Goal: Task Accomplishment & Management: Complete application form

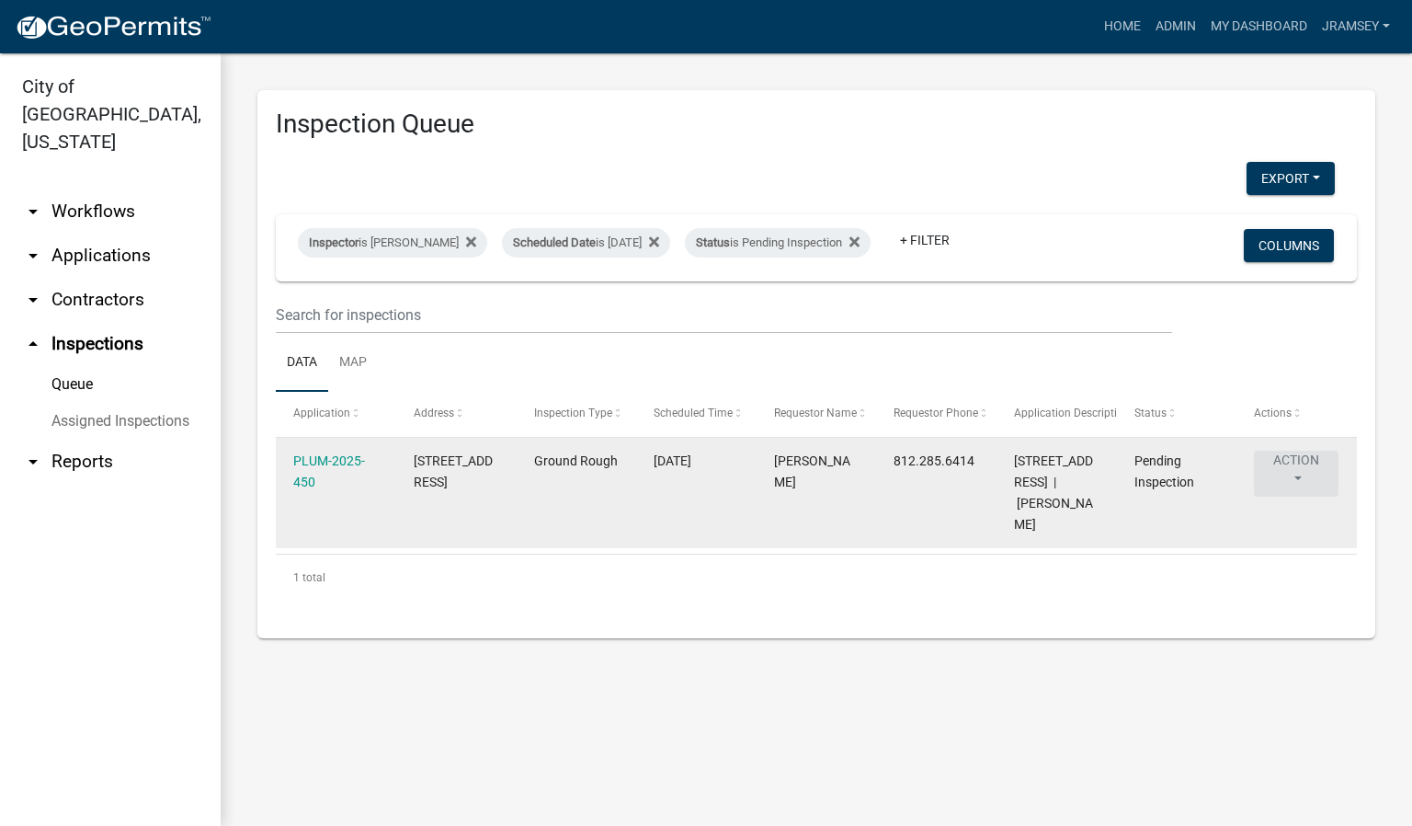
click at [1291, 477] on button "Action" at bounding box center [1296, 474] width 85 height 46
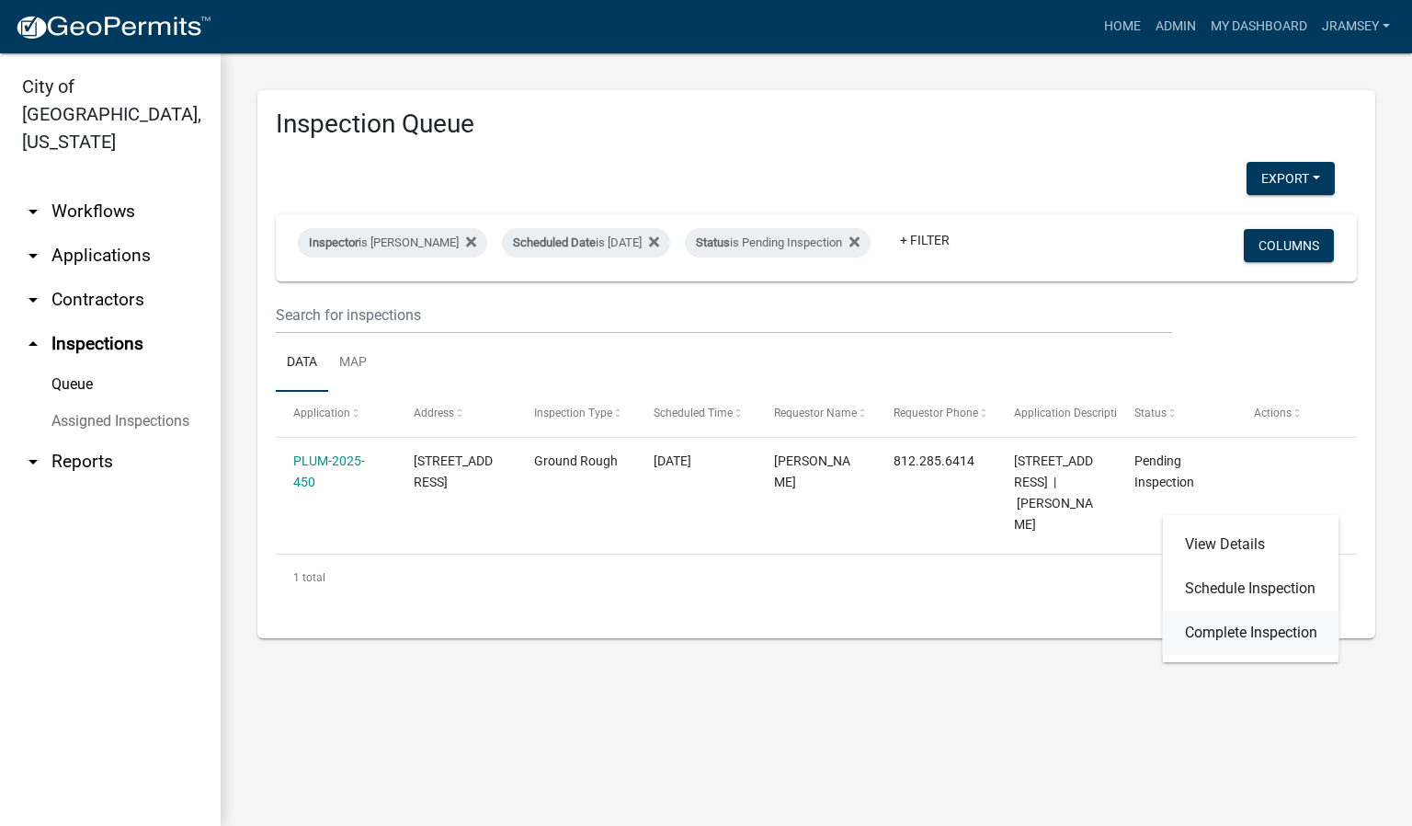
click at [1262, 633] on link "Complete Inspection" at bounding box center [1251, 633] width 177 height 44
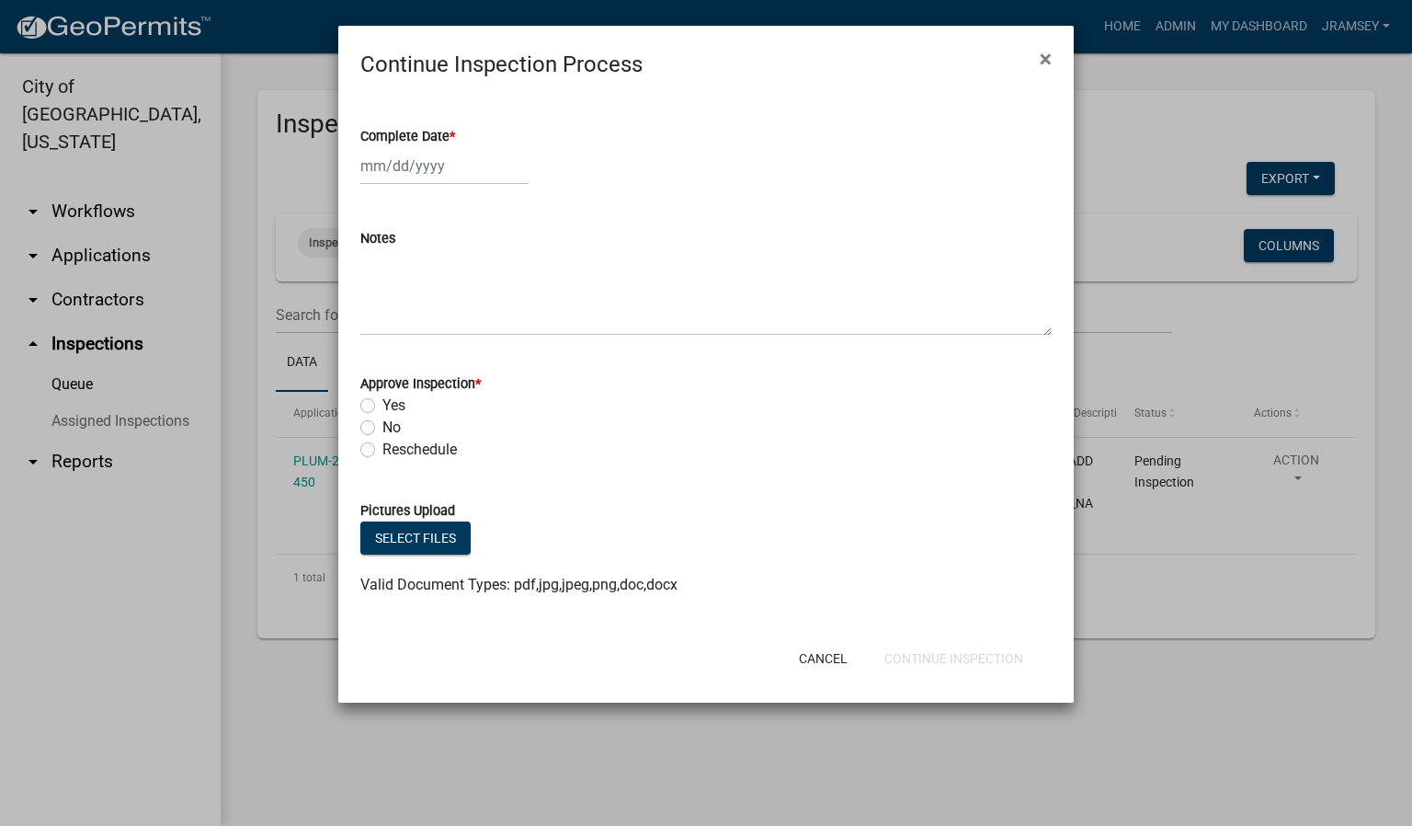
click at [383, 425] on label "No" at bounding box center [392, 428] width 18 height 22
click at [383, 425] on input "No" at bounding box center [389, 423] width 12 height 12
radio input "true"
click at [414, 171] on div at bounding box center [444, 166] width 168 height 38
select select "9"
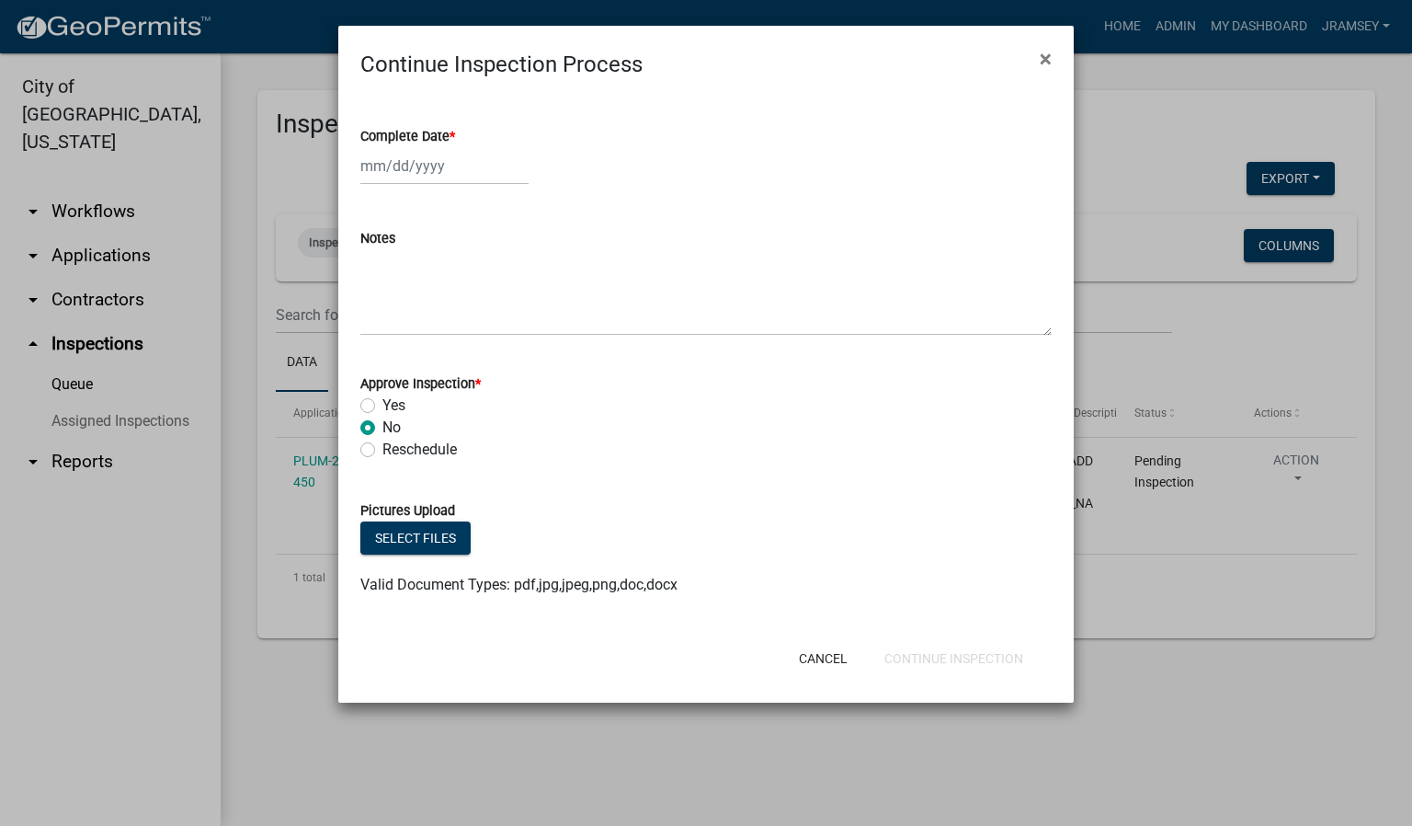
select select "2025"
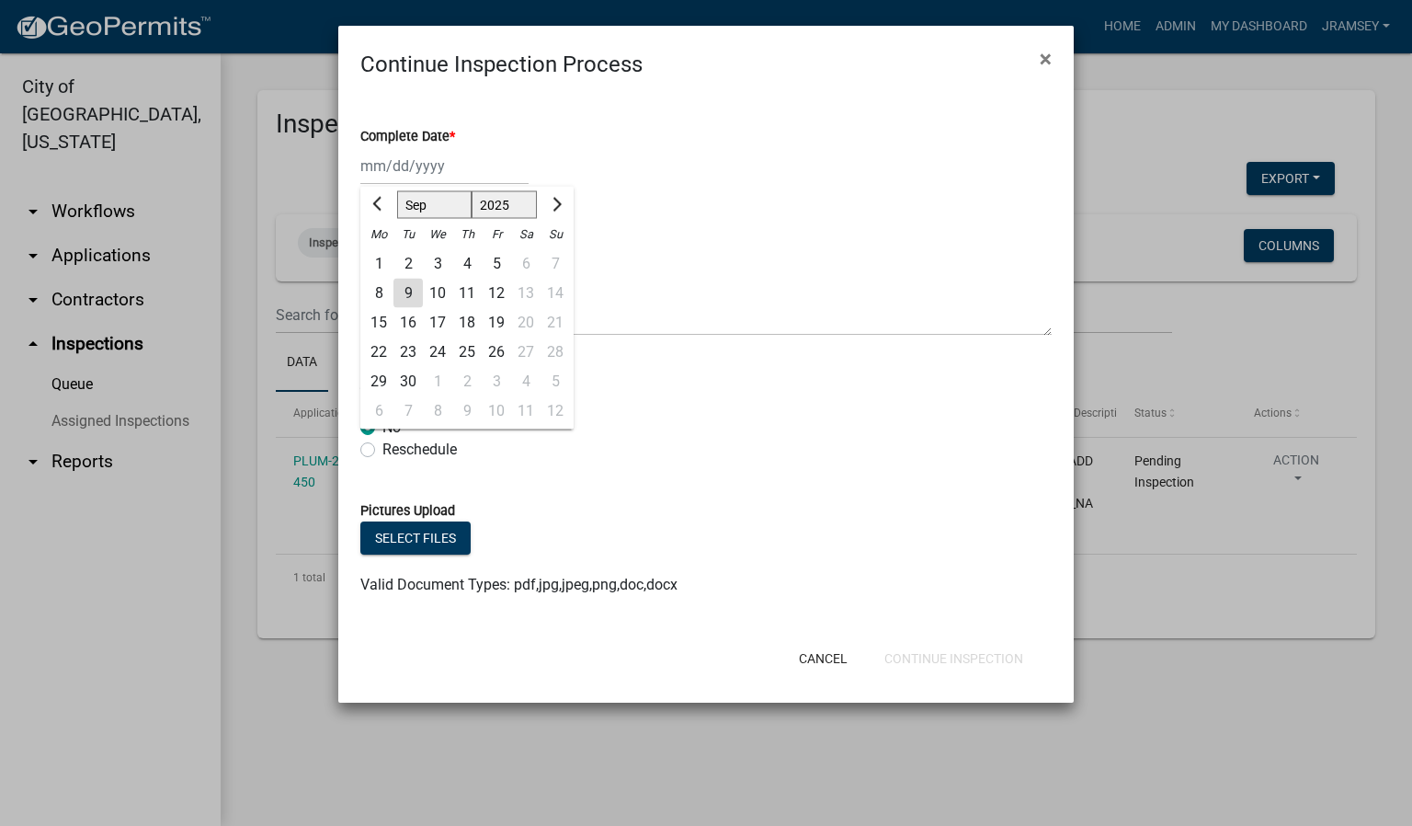
click at [412, 296] on div "9" at bounding box center [408, 293] width 29 height 29
type input "[DATE]"
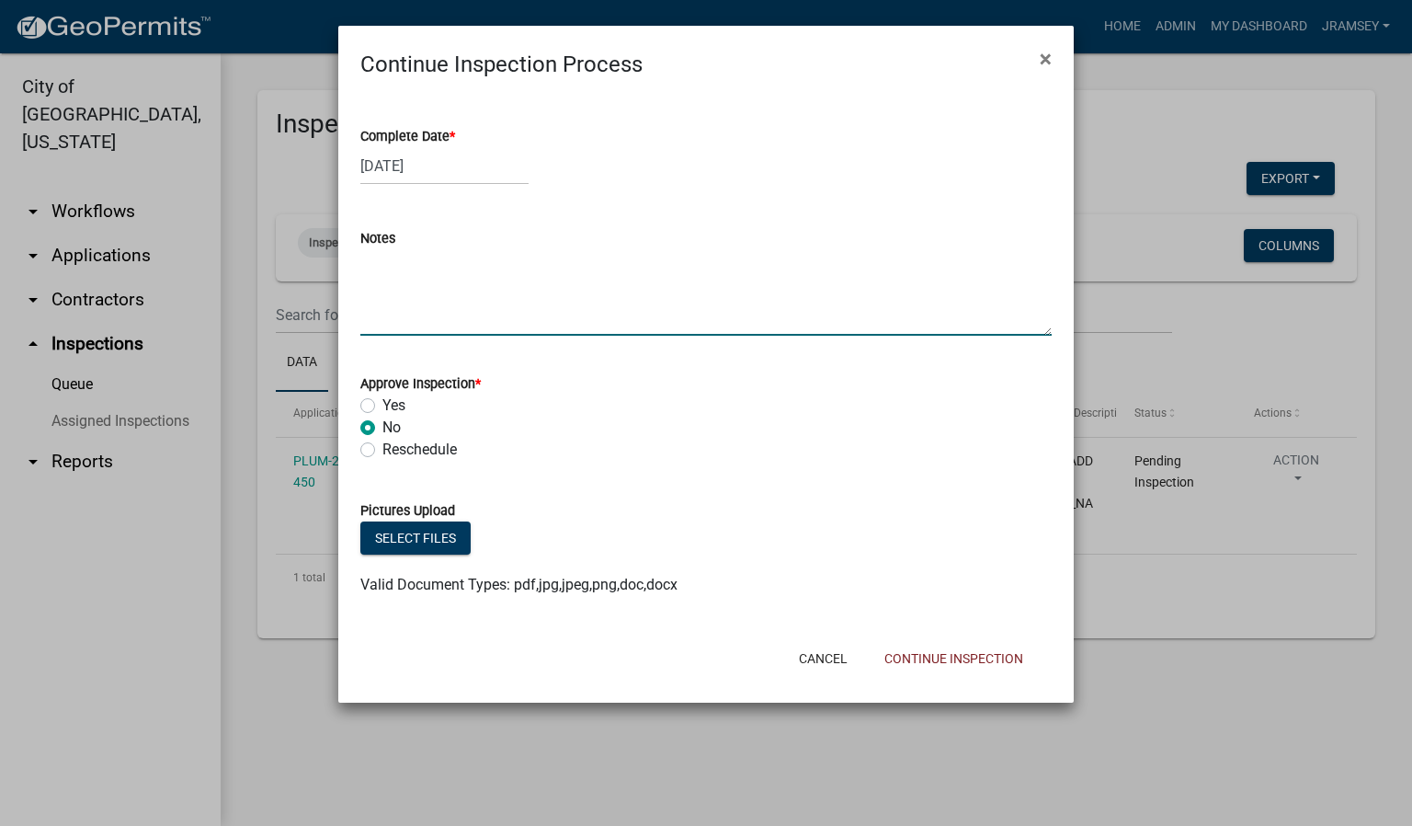
click at [436, 326] on textarea "Notes" at bounding box center [705, 292] width 691 height 86
type textarea "cannot have tees on back cannot have 1 1/2 below concrete"
click at [938, 670] on button "Continue Inspection" at bounding box center [954, 658] width 168 height 33
